Goal: Transaction & Acquisition: Purchase product/service

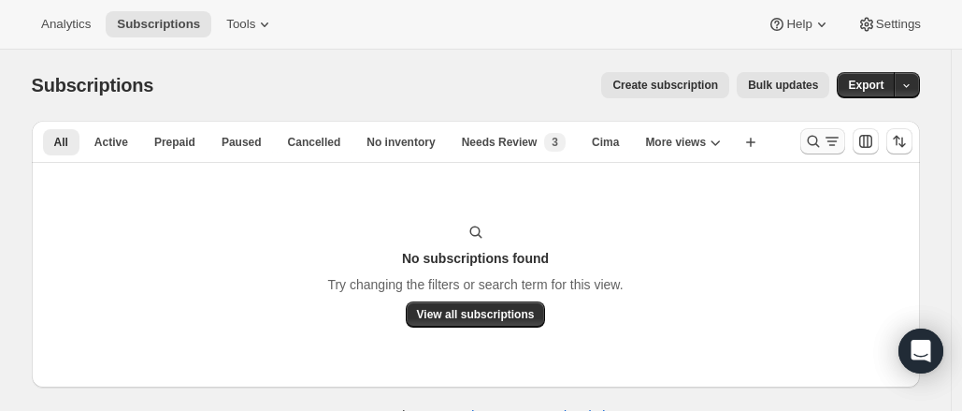
click at [838, 144] on icon "Search and filter results" at bounding box center [832, 141] width 19 height 19
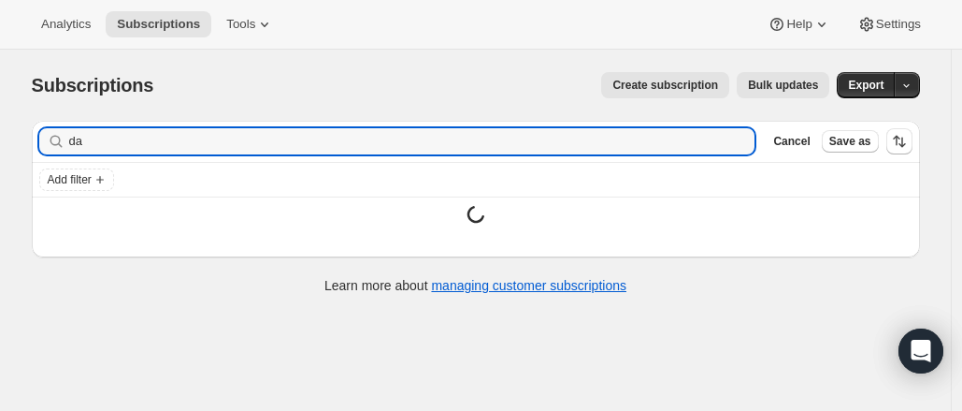
type input "d"
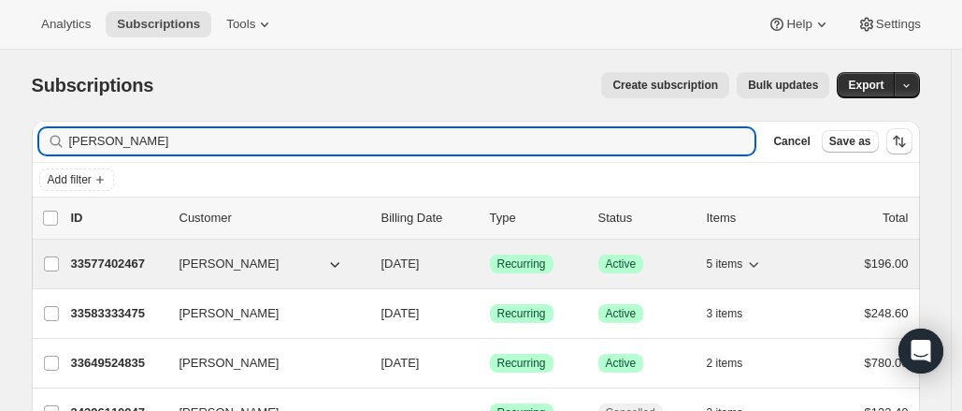
type input "[PERSON_NAME]"
click at [112, 263] on p "33577402467" at bounding box center [118, 263] width 94 height 19
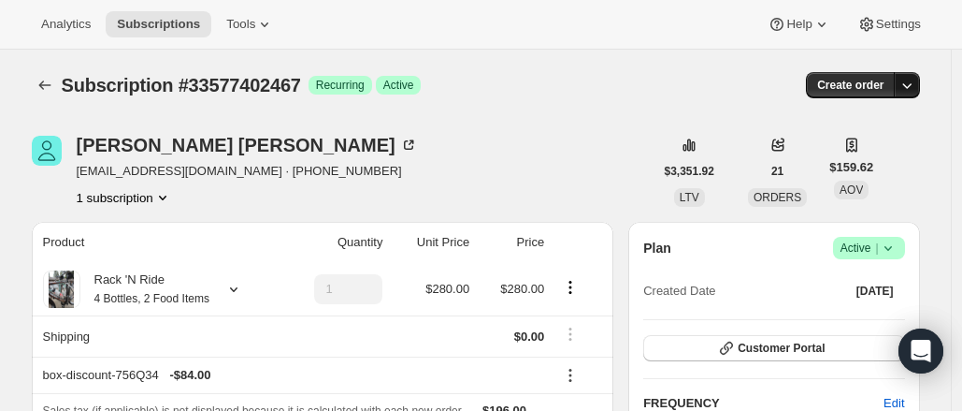
click at [908, 83] on icon "button" at bounding box center [907, 85] width 19 height 19
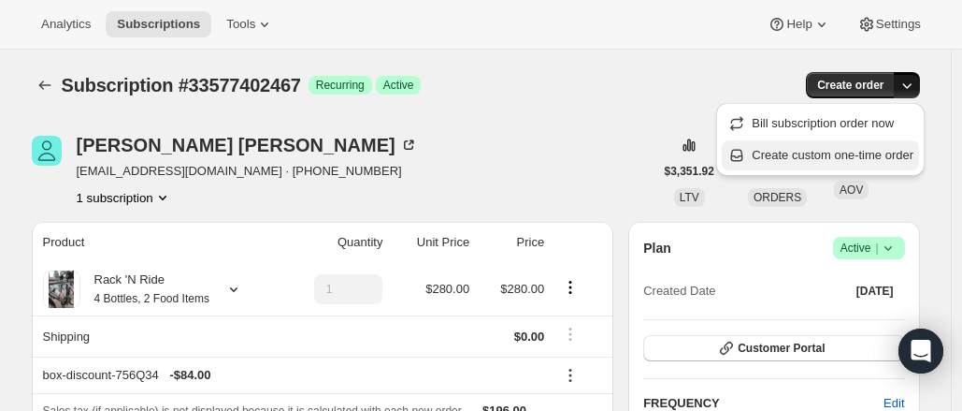
click at [887, 157] on span "Create custom one-time order" at bounding box center [833, 155] width 162 height 14
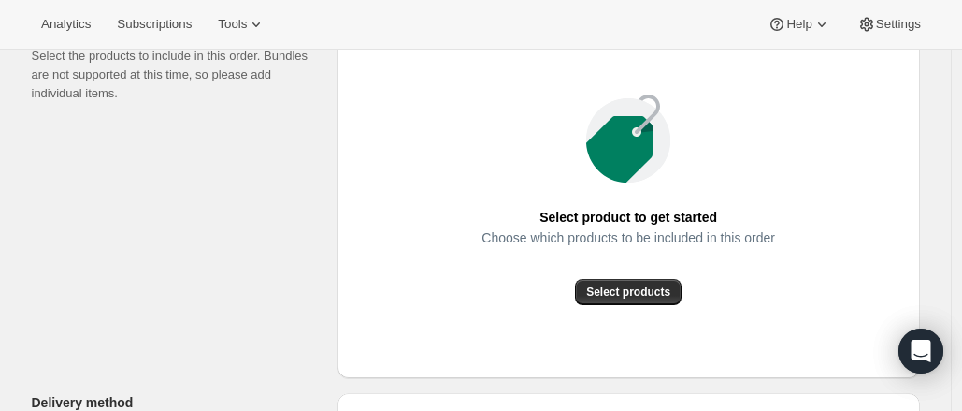
scroll to position [286, 0]
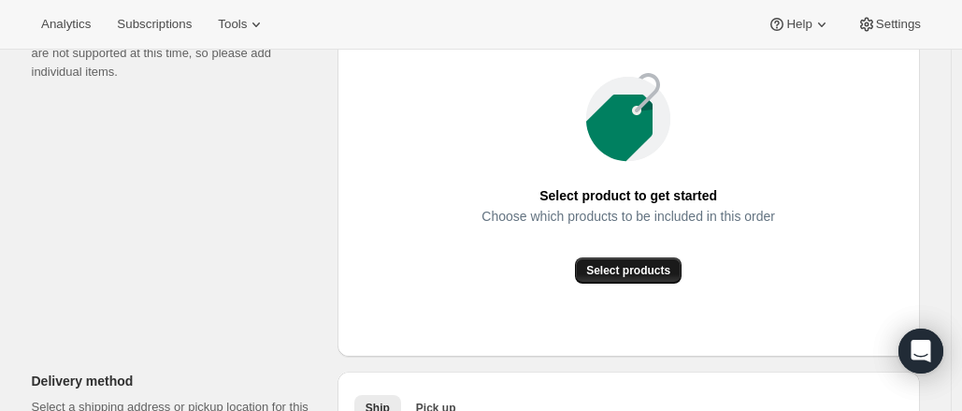
click at [673, 264] on button "Select products" at bounding box center [628, 270] width 107 height 26
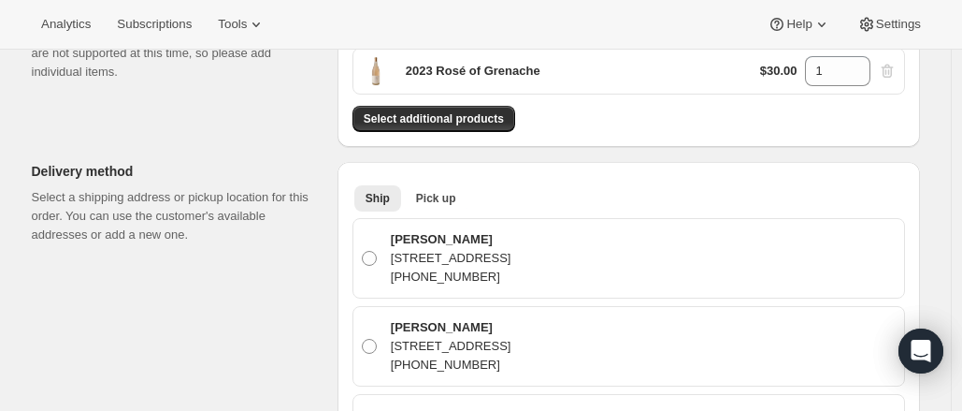
scroll to position [200, 0]
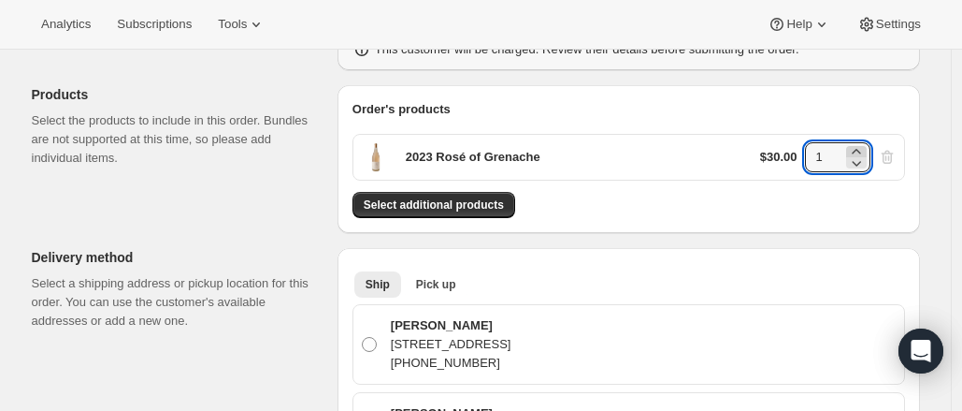
drag, startPoint x: 879, startPoint y: 120, endPoint x: 870, endPoint y: 147, distance: 28.7
click at [870, 147] on div "2023 Rosé of Grenache $30.00 1" at bounding box center [629, 150] width 553 height 62
click at [866, 147] on icon at bounding box center [856, 151] width 19 height 19
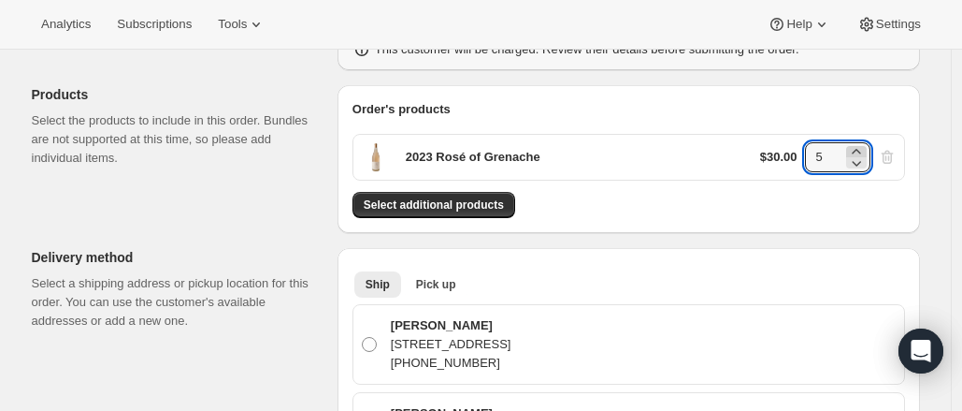
click at [866, 147] on icon at bounding box center [856, 151] width 19 height 19
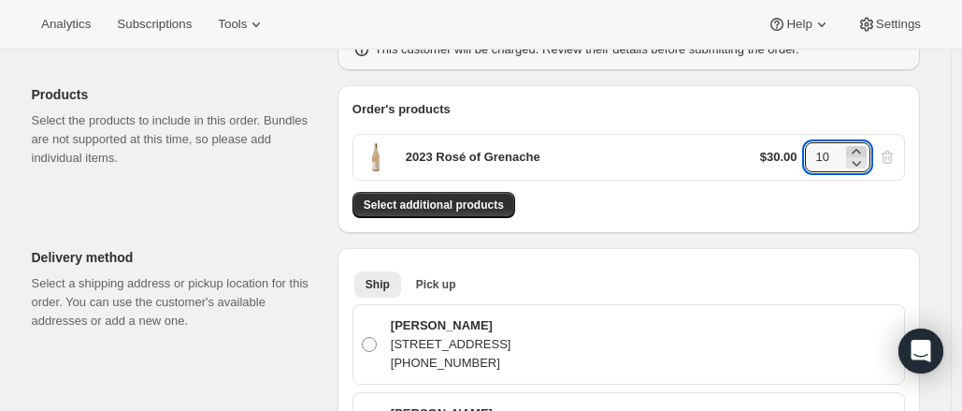
click at [866, 147] on icon at bounding box center [856, 151] width 19 height 19
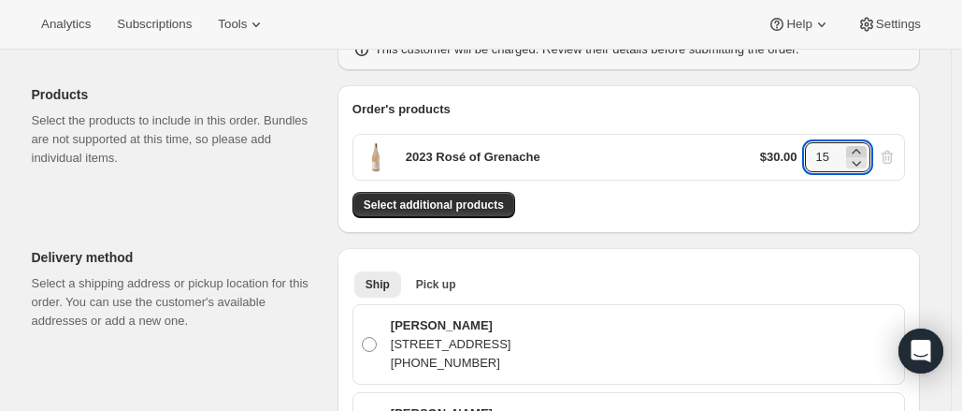
click at [866, 147] on icon at bounding box center [856, 151] width 19 height 19
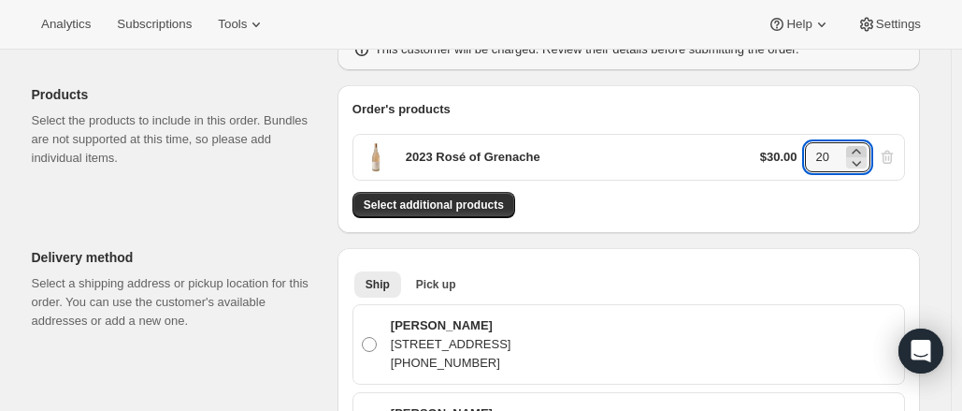
click at [866, 147] on icon at bounding box center [856, 151] width 19 height 19
type input "24"
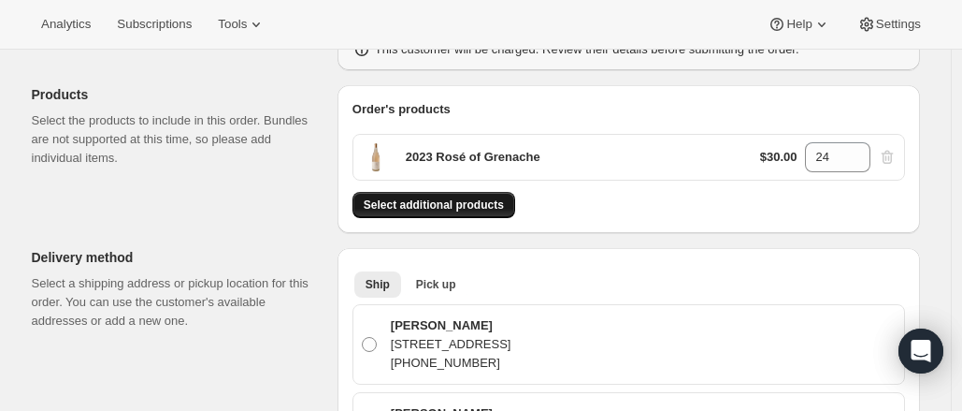
click at [462, 205] on span "Select additional products" at bounding box center [434, 204] width 140 height 15
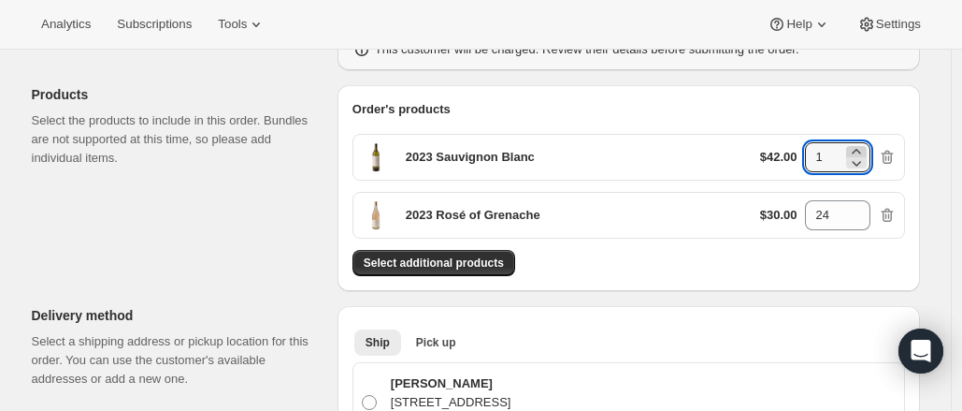
click at [860, 150] on icon at bounding box center [856, 151] width 8 height 5
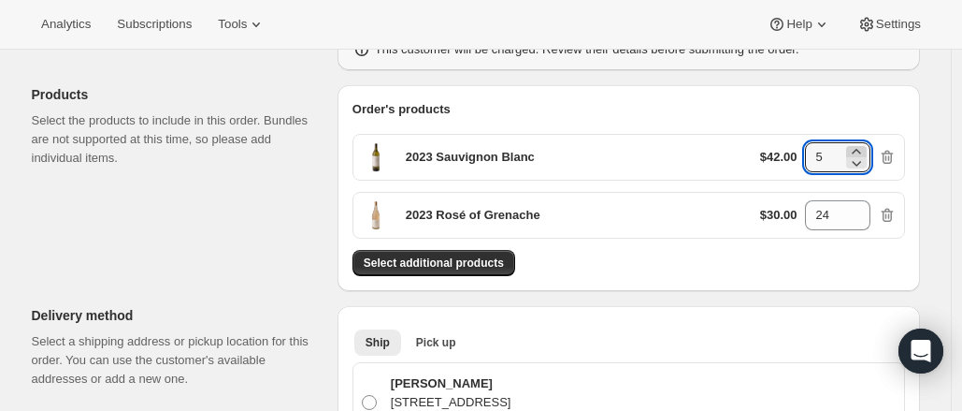
type input "6"
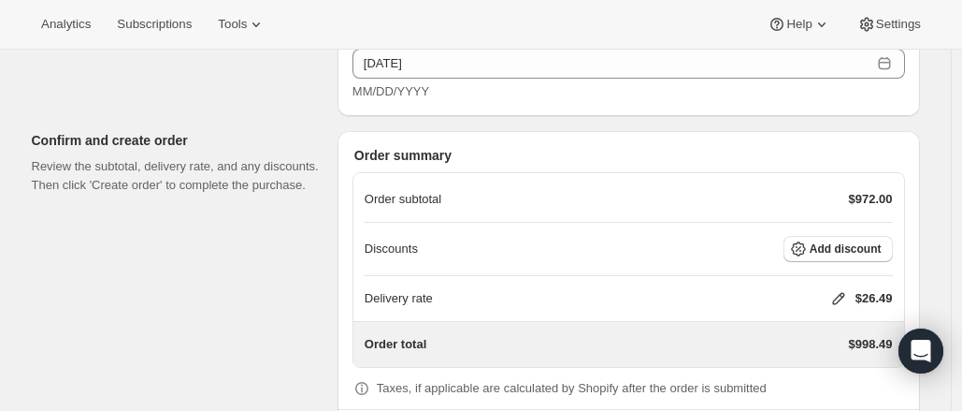
scroll to position [1292, 0]
click at [883, 253] on button "Add discount" at bounding box center [838, 250] width 109 height 26
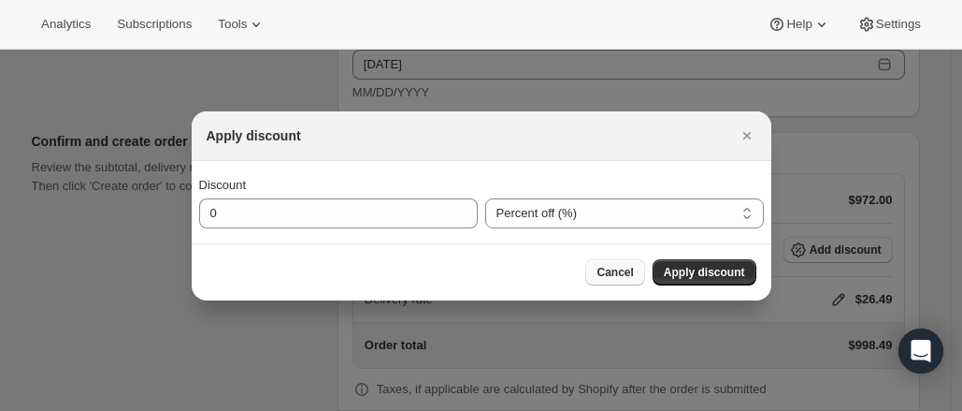
click at [621, 271] on span "Cancel" at bounding box center [615, 272] width 36 height 15
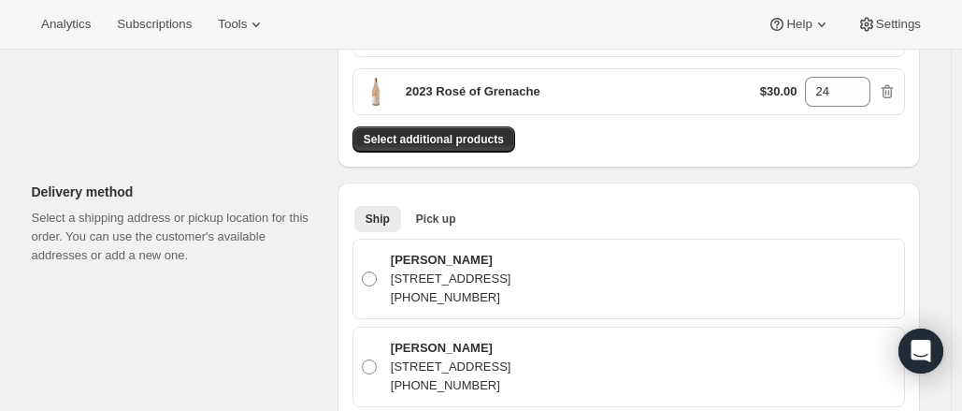
scroll to position [0, 0]
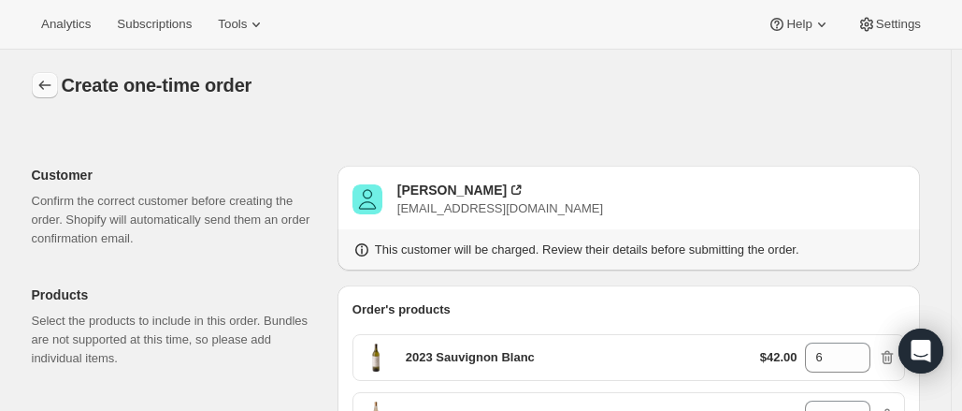
click at [49, 80] on icon "button" at bounding box center [45, 85] width 19 height 19
